Goal: Transaction & Acquisition: Book appointment/travel/reservation

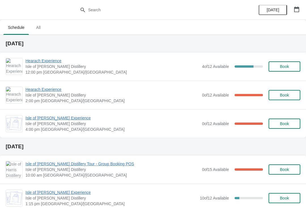
click at [17, 112] on div "Isle of Harris Gin Experience Isle of Harris Distillery 4:00 pm Europe/London 0…" at bounding box center [153, 123] width 306 height 29
click at [55, 63] on span "Hearach Experience" at bounding box center [112, 61] width 174 height 6
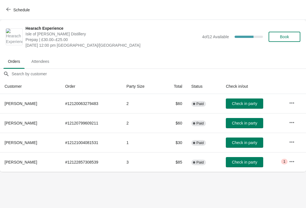
click at [8, 11] on icon "button" at bounding box center [8, 10] width 5 height 4
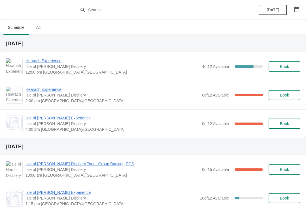
click at [60, 90] on span "Hearach Experience" at bounding box center [112, 90] width 174 height 6
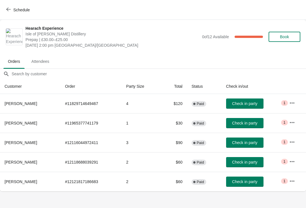
click at [11, 14] on button "Schedule" at bounding box center [18, 10] width 31 height 10
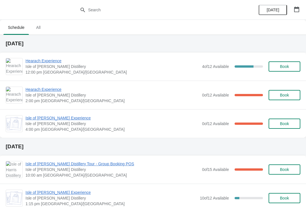
click at [30, 117] on span "Isle of [PERSON_NAME] Experience" at bounding box center [112, 118] width 174 height 6
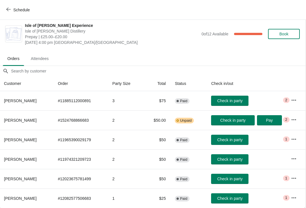
scroll to position [3, 0]
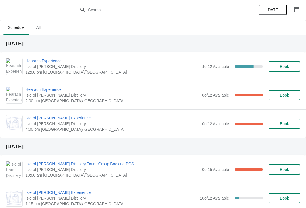
click at [58, 89] on span "Hearach Experience" at bounding box center [112, 90] width 174 height 6
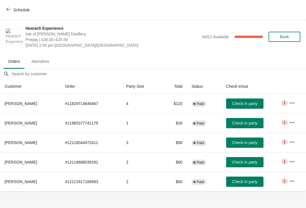
click at [10, 12] on span "button" at bounding box center [8, 9] width 5 height 5
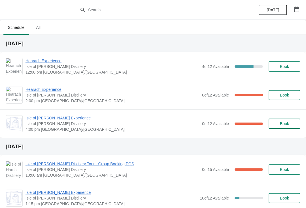
scroll to position [0, 0]
